Goal: Information Seeking & Learning: Learn about a topic

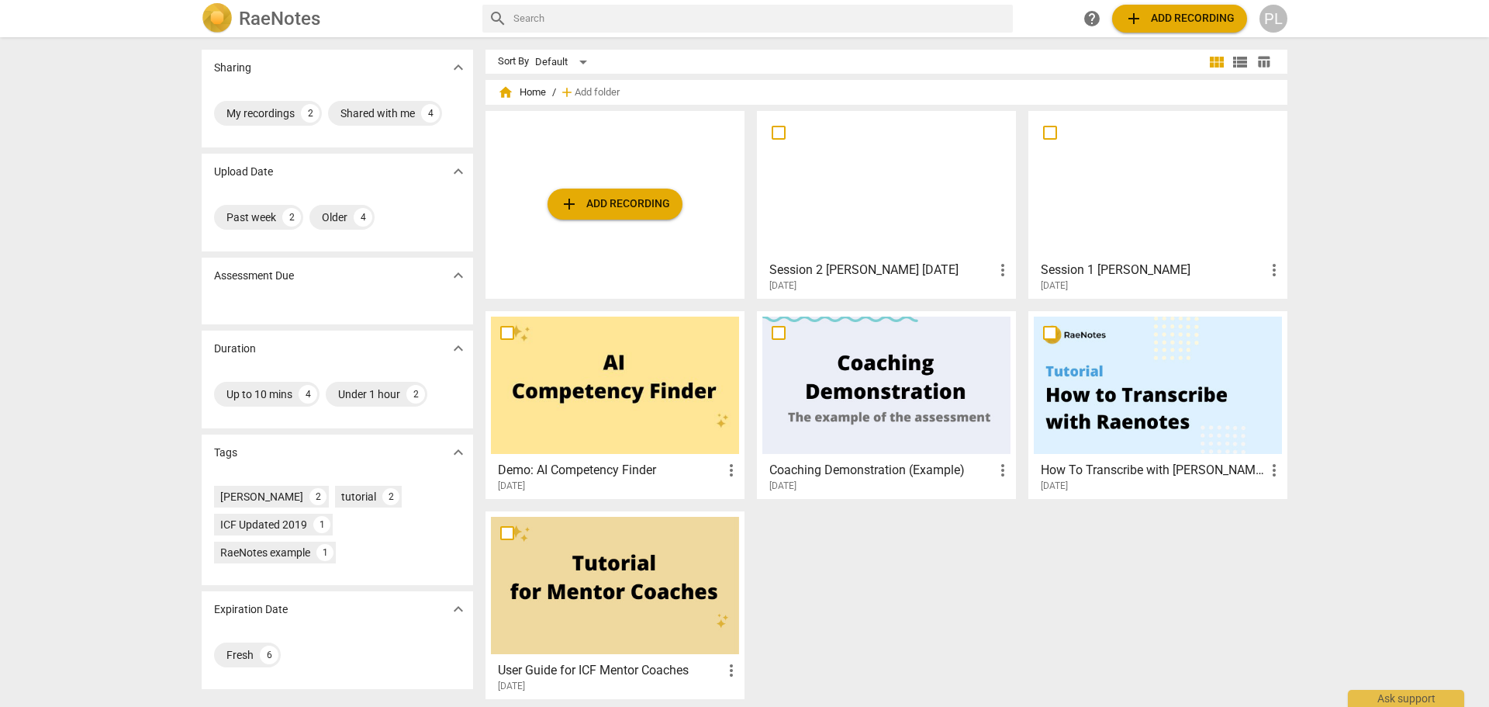
click at [848, 214] on div at bounding box center [887, 184] width 248 height 137
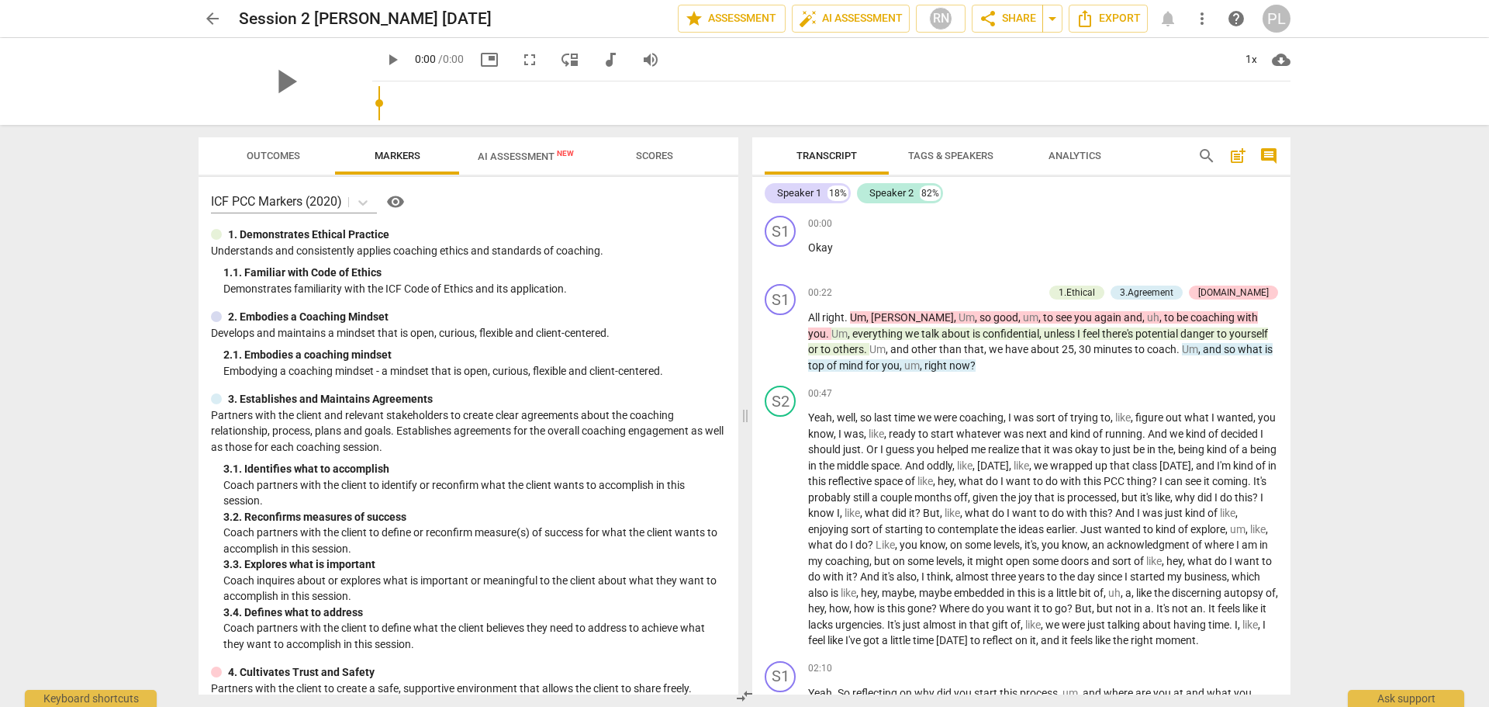
click at [525, 157] on span "AI Assessment New" at bounding box center [526, 156] width 96 height 12
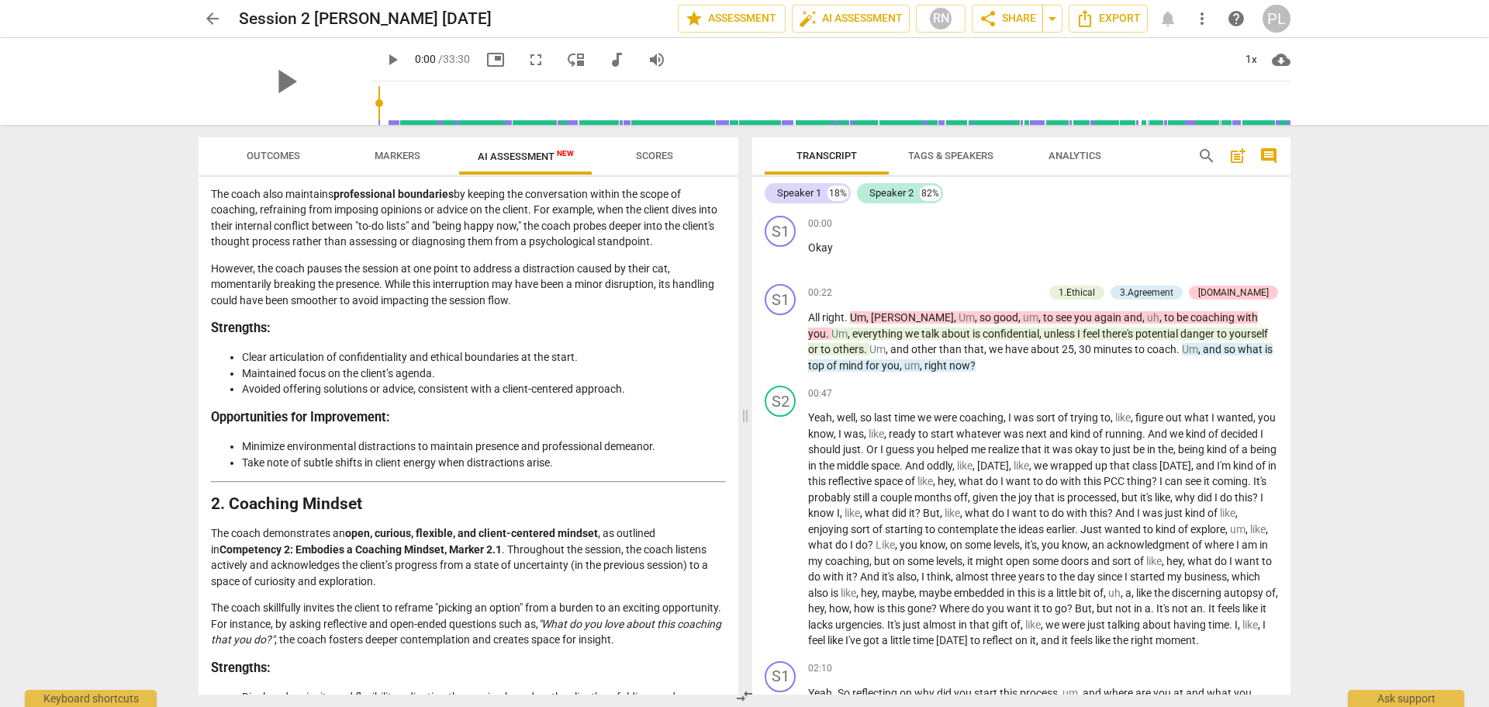
scroll to position [310, 0]
drag, startPoint x: 221, startPoint y: 330, endPoint x: 271, endPoint y: 361, distance: 59.6
drag, startPoint x: 238, startPoint y: 410, endPoint x: 391, endPoint y: 423, distance: 153.3
click at [391, 423] on h3 "Opportunities for Improvement:" at bounding box center [468, 415] width 515 height 16
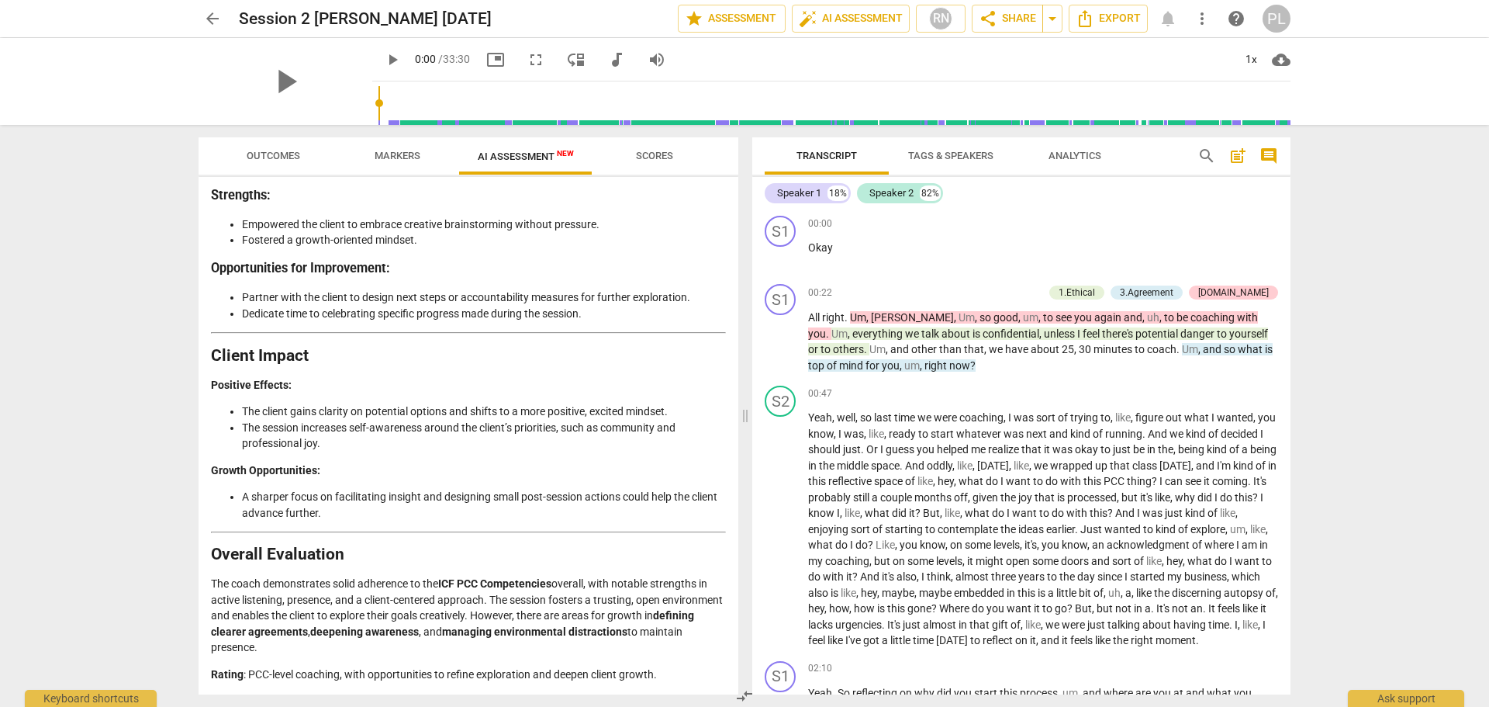
scroll to position [2682, 0]
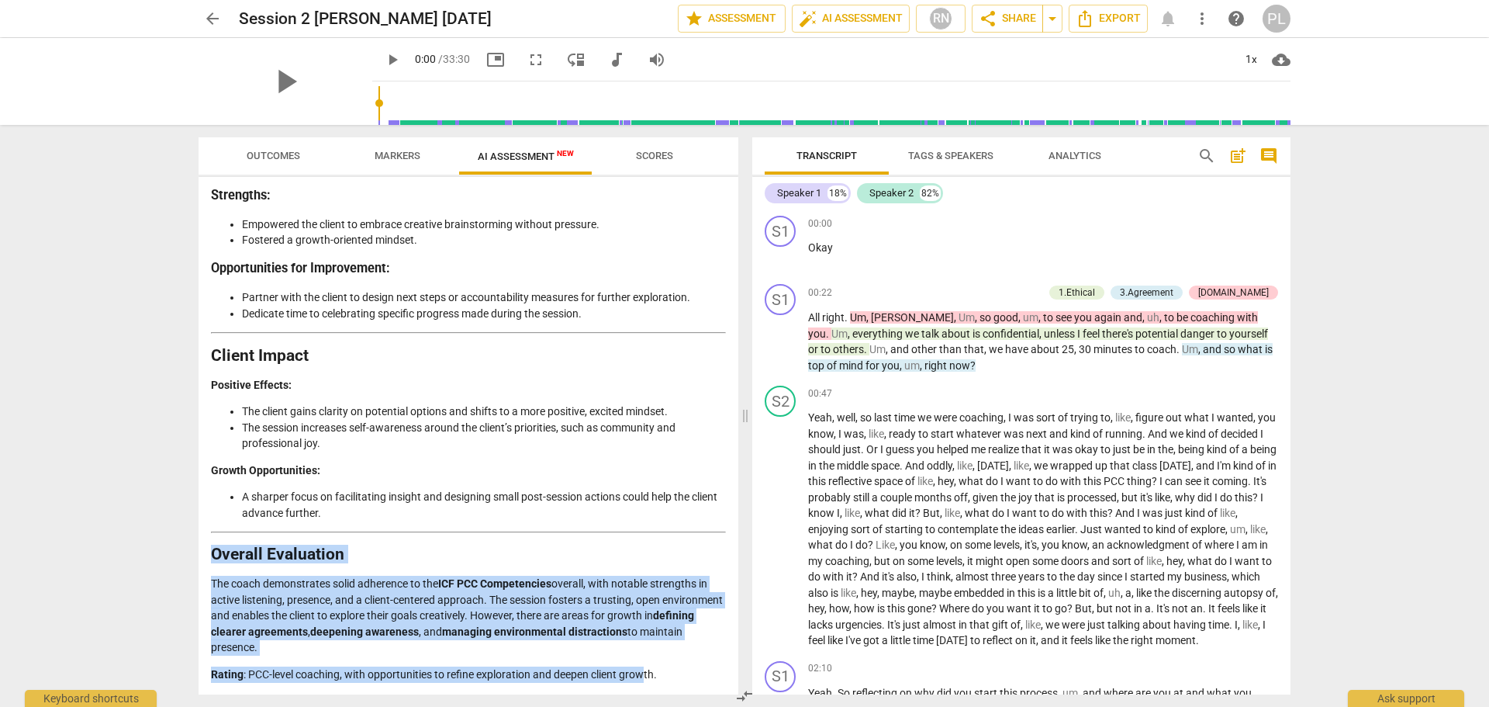
drag, startPoint x: 211, startPoint y: 550, endPoint x: 648, endPoint y: 680, distance: 455.5
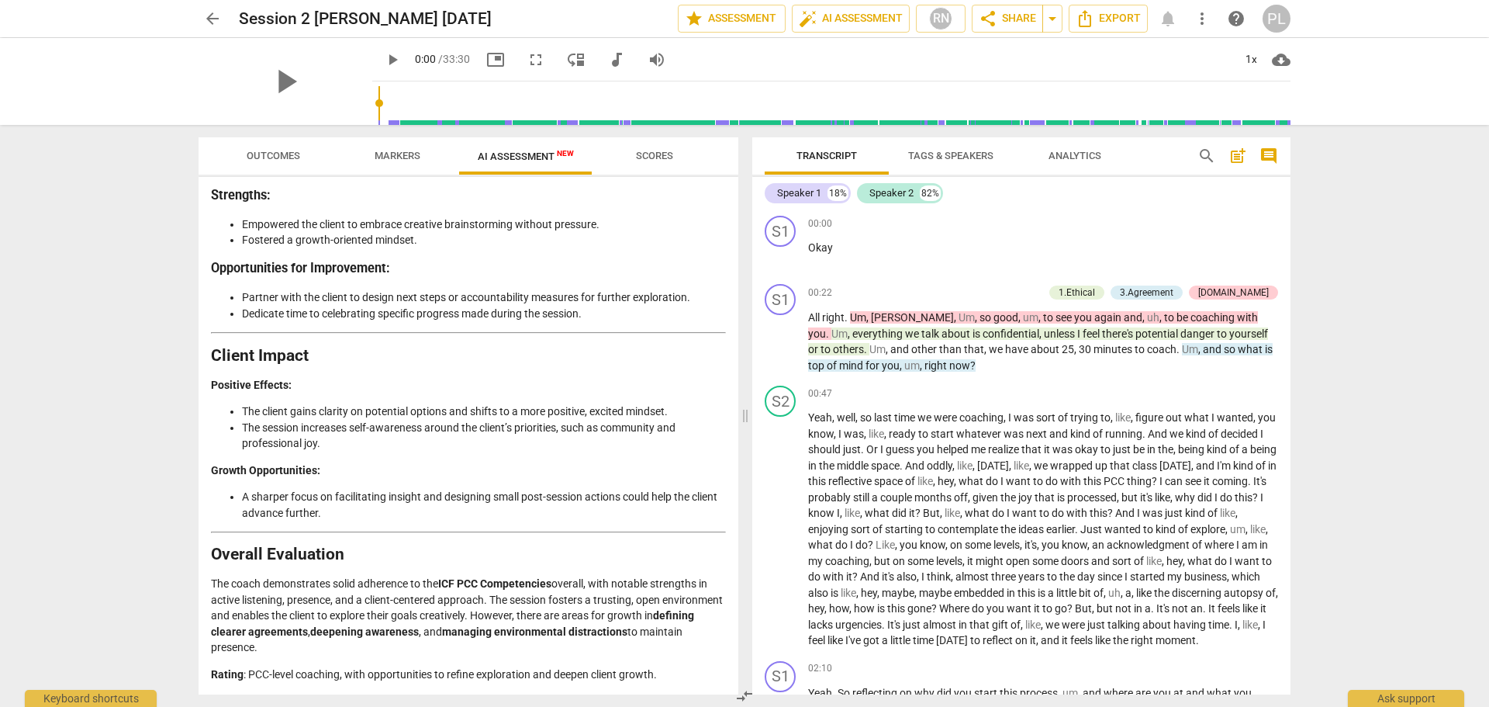
click at [403, 512] on li "A sharper focus on facilitating insight and designing small post-session action…" at bounding box center [484, 505] width 484 height 32
click at [264, 156] on span "Outcomes" at bounding box center [274, 156] width 54 height 12
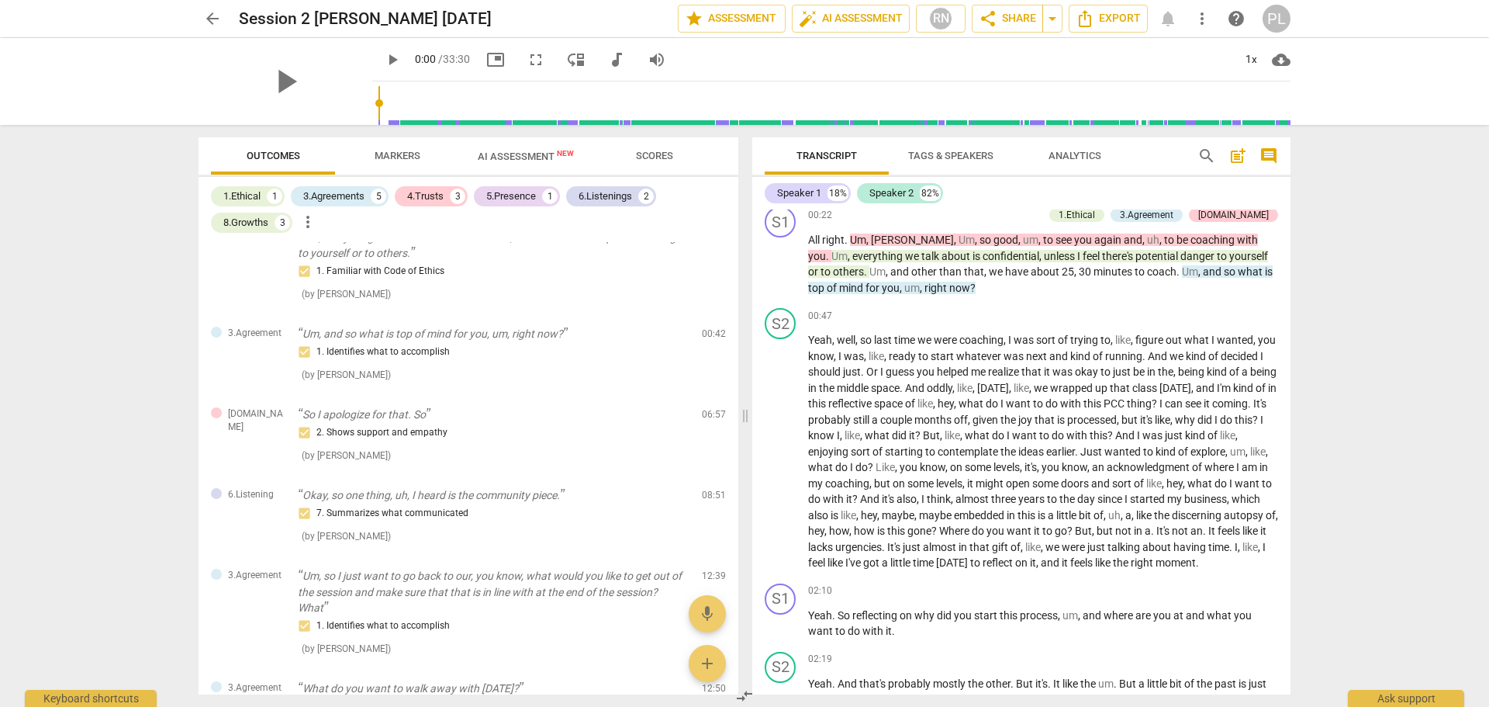
scroll to position [108, 0]
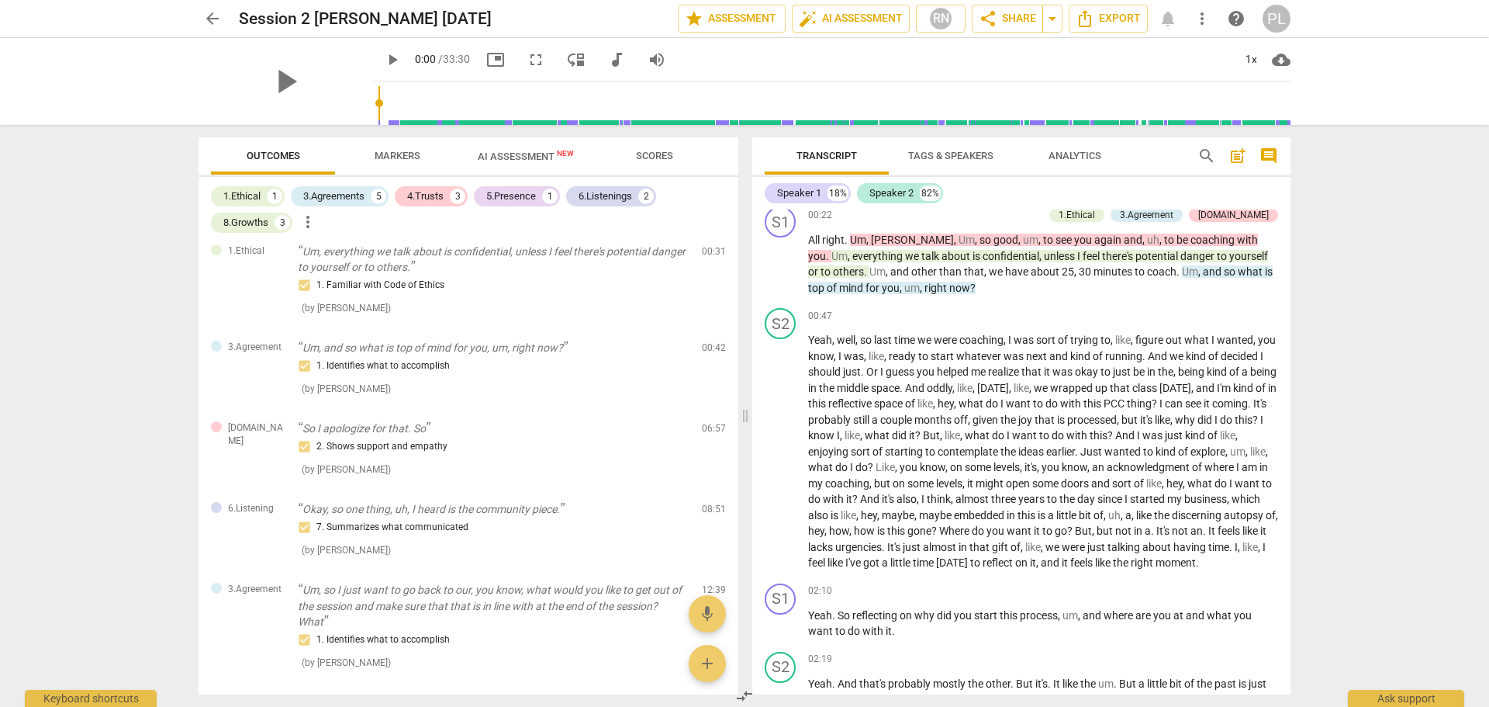
click at [511, 161] on span "AI Assessment New" at bounding box center [526, 156] width 96 height 12
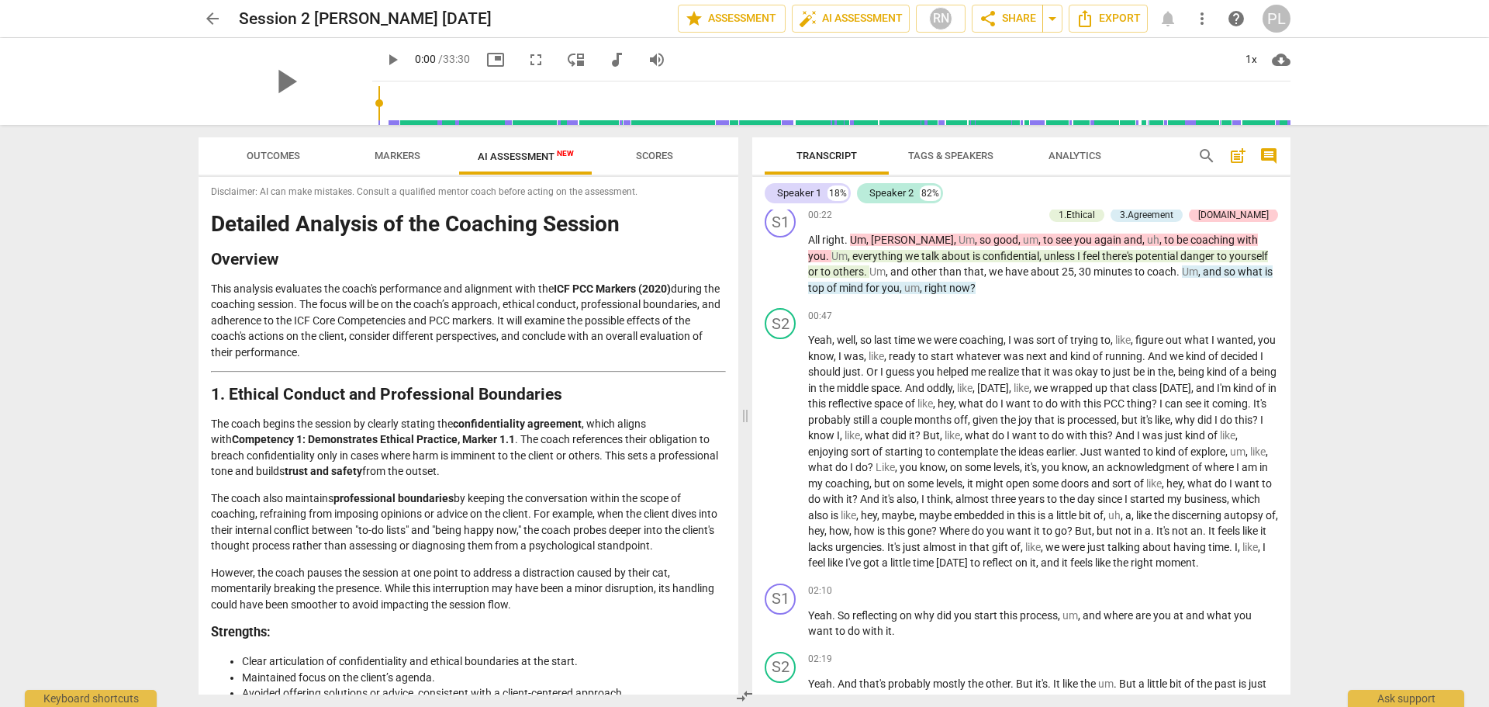
scroll to position [0, 0]
